Goal: Task Accomplishment & Management: Use online tool/utility

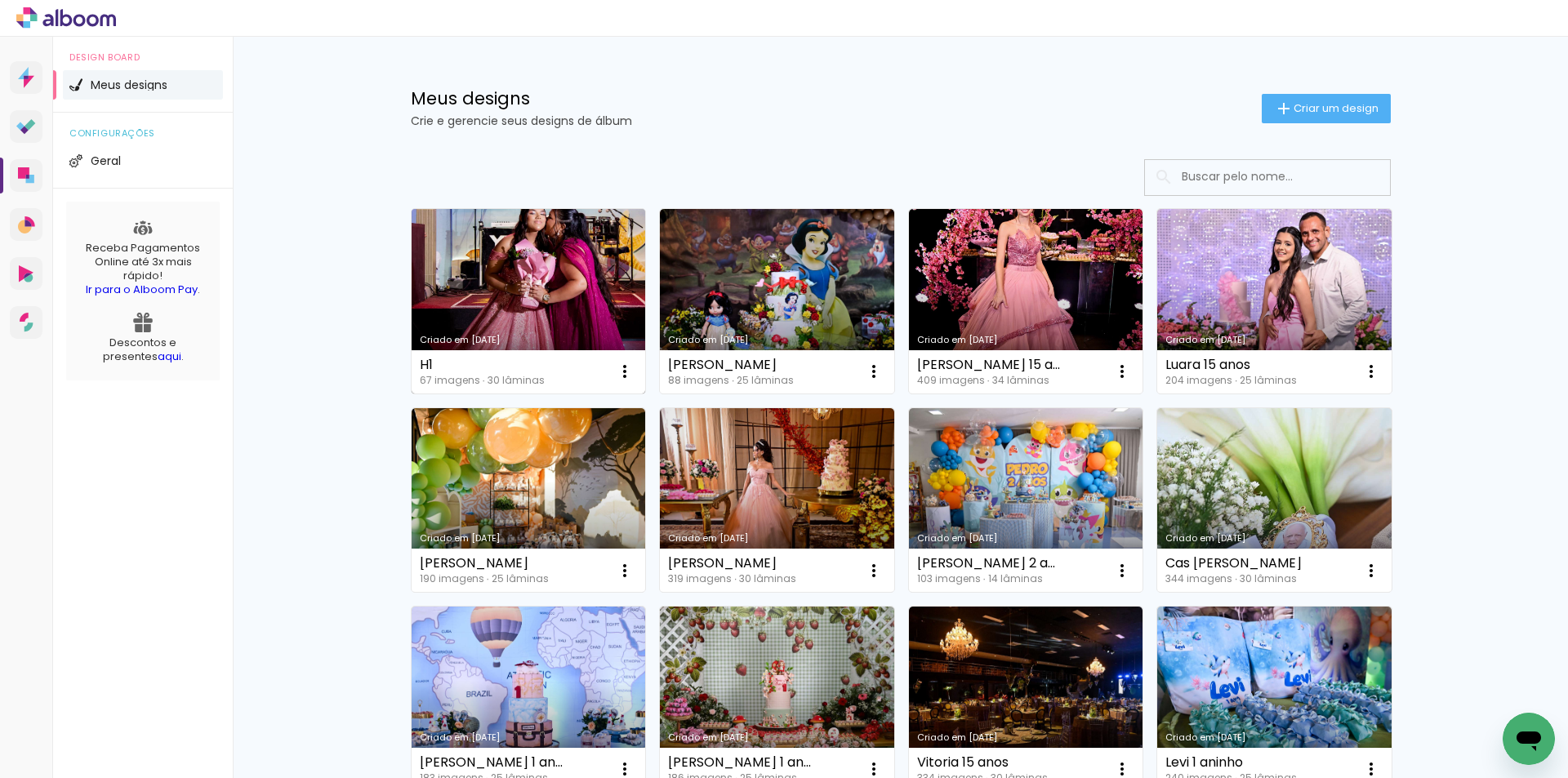
click at [422, 241] on link "Criado em [DATE]" at bounding box center [529, 301] width 235 height 185
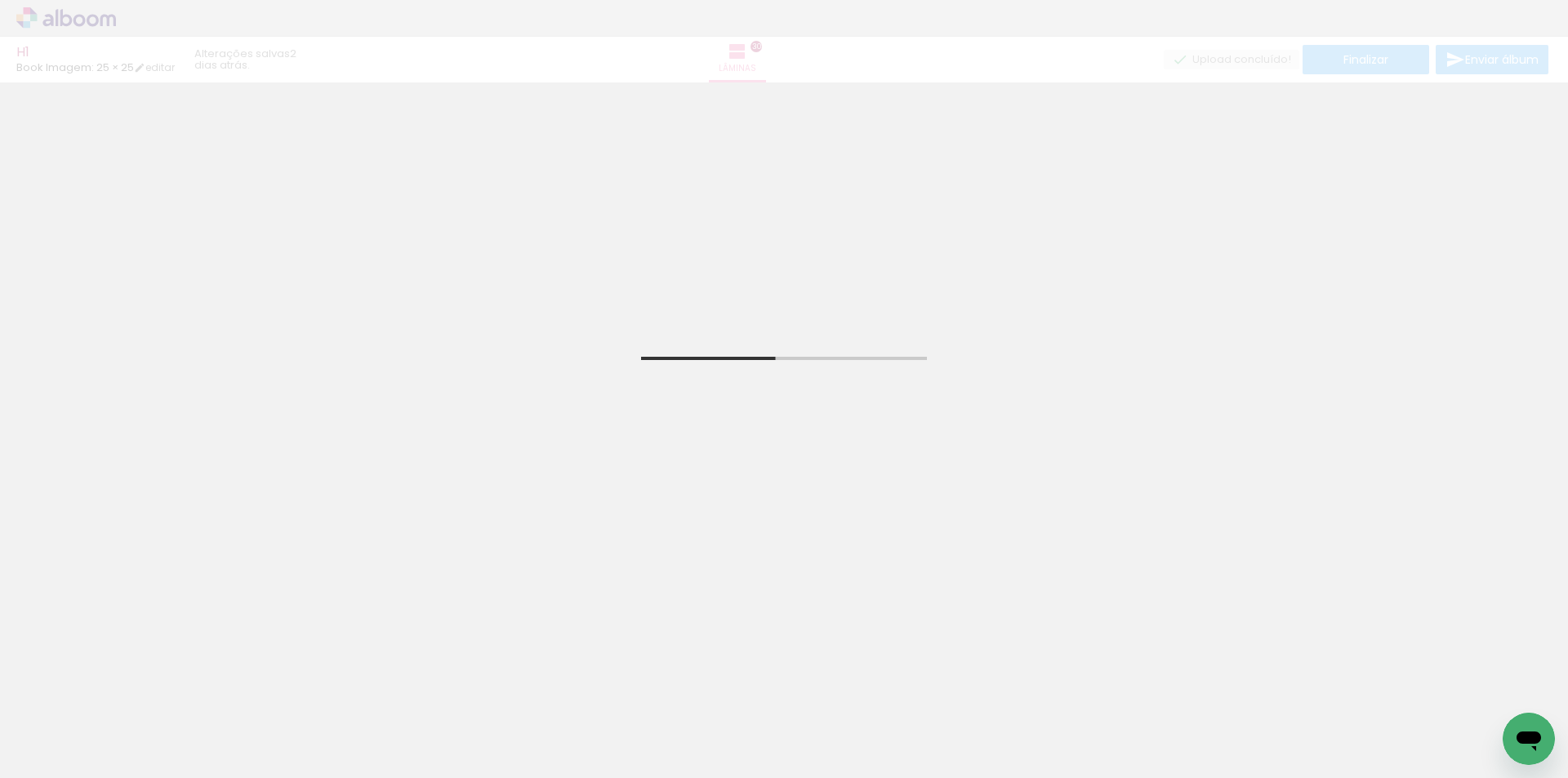
scroll to position [490, 0]
